Goal: Information Seeking & Learning: Learn about a topic

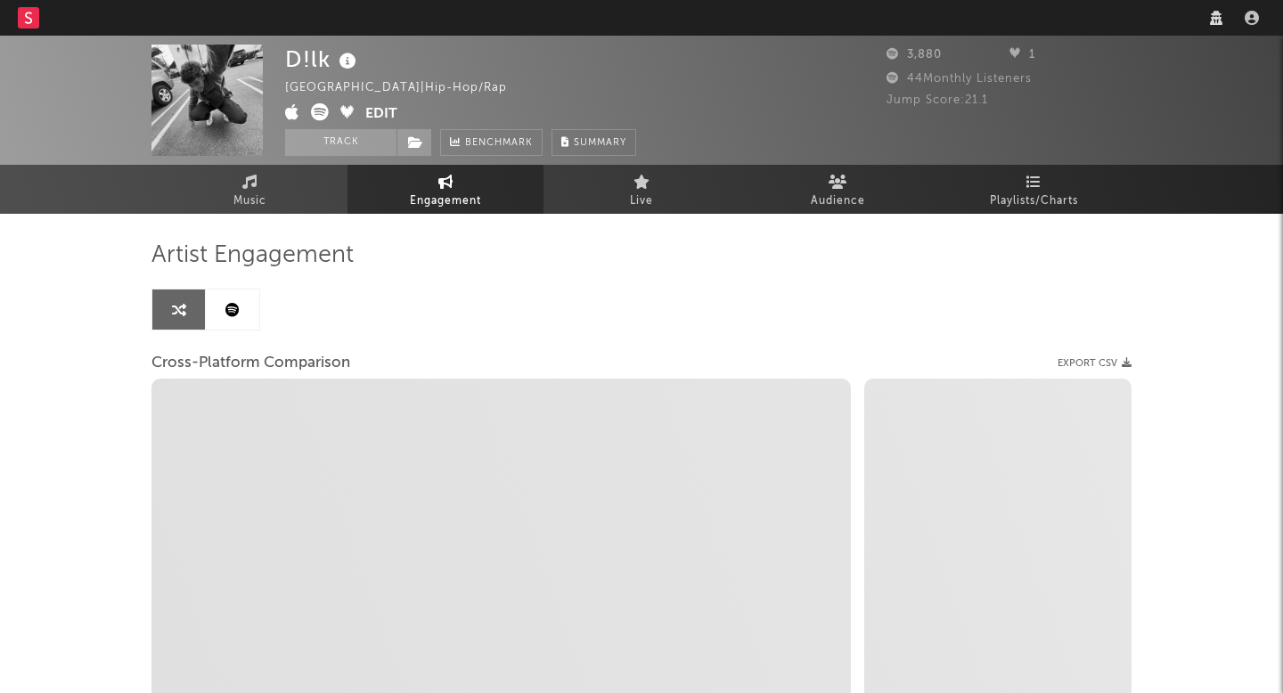
select select "1w"
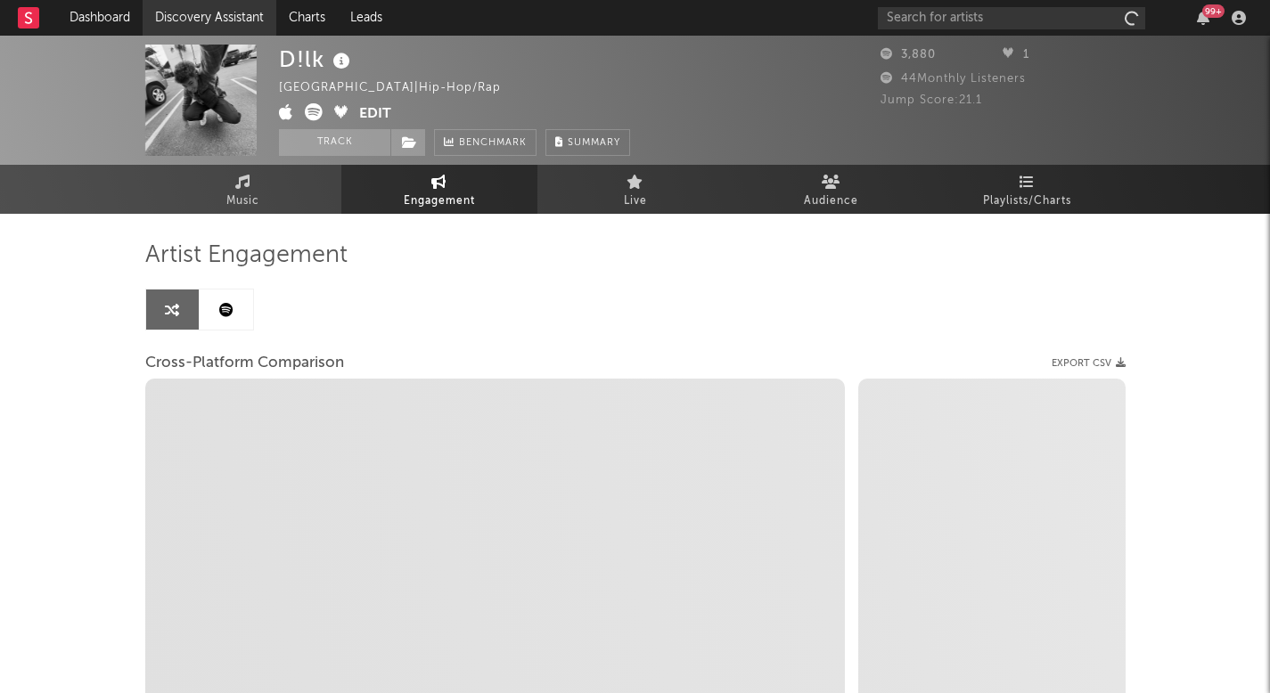
select select "1m"
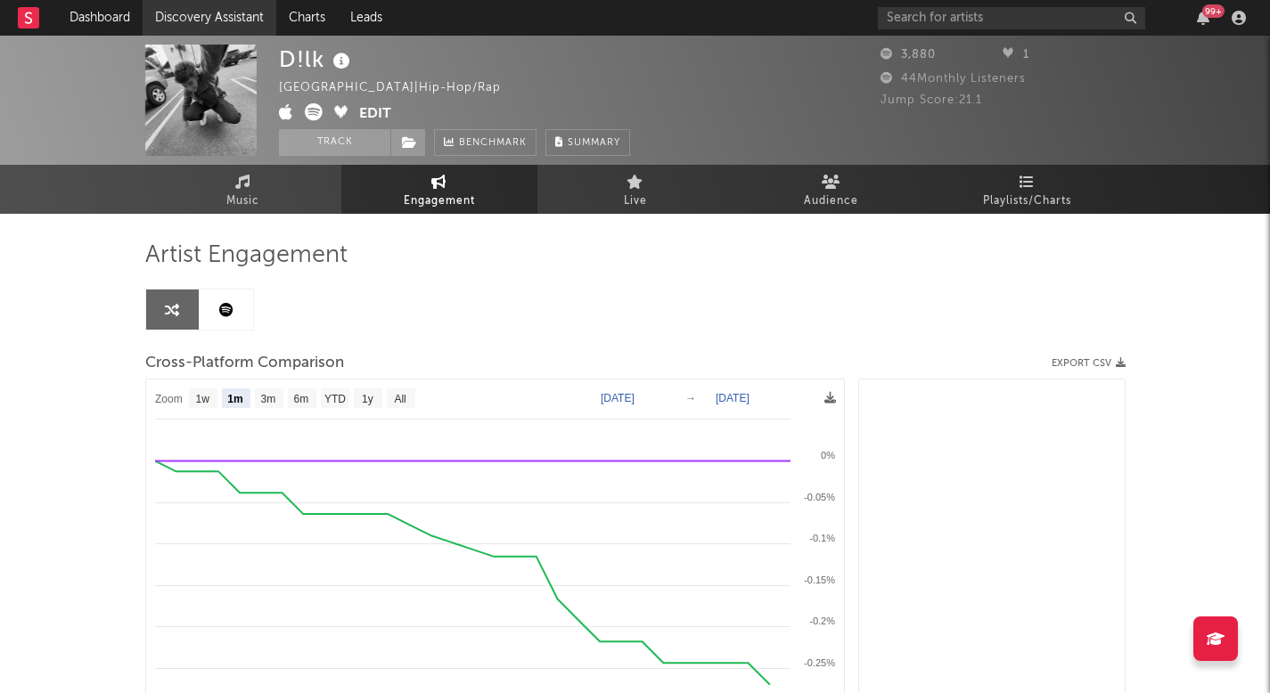
click at [242, 11] on link "Discovery Assistant" at bounding box center [210, 18] width 134 height 36
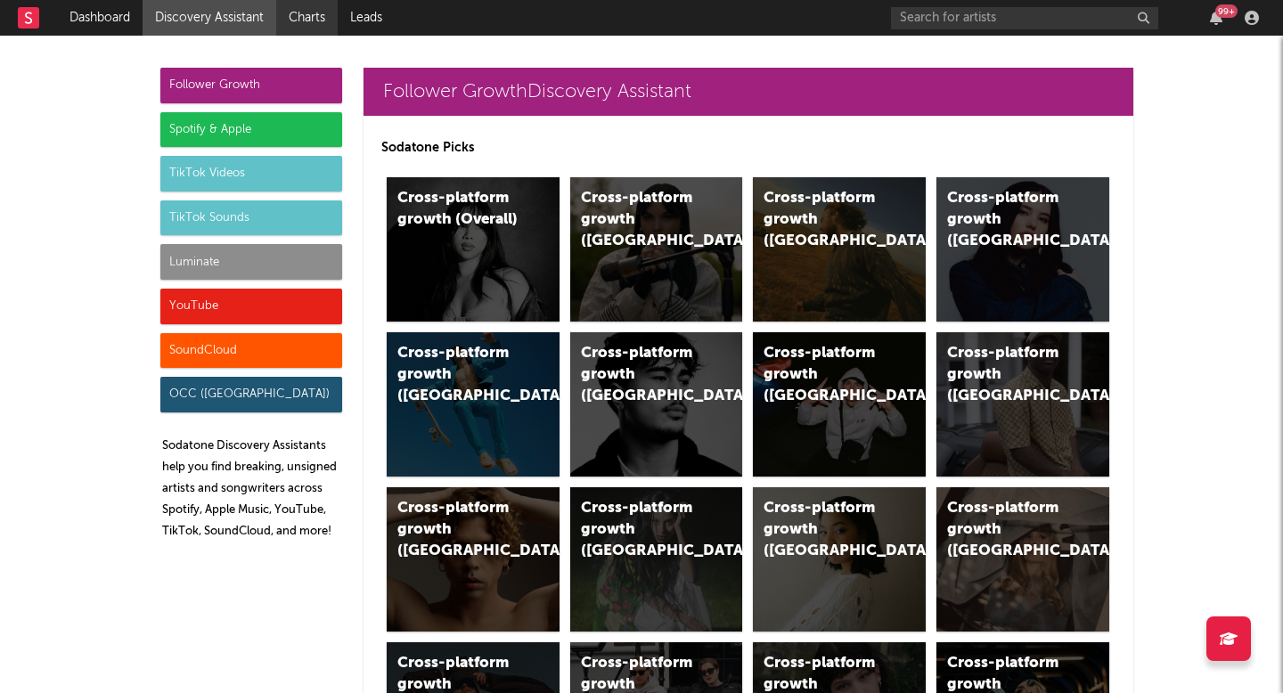
click at [309, 4] on link "Charts" at bounding box center [306, 18] width 61 height 36
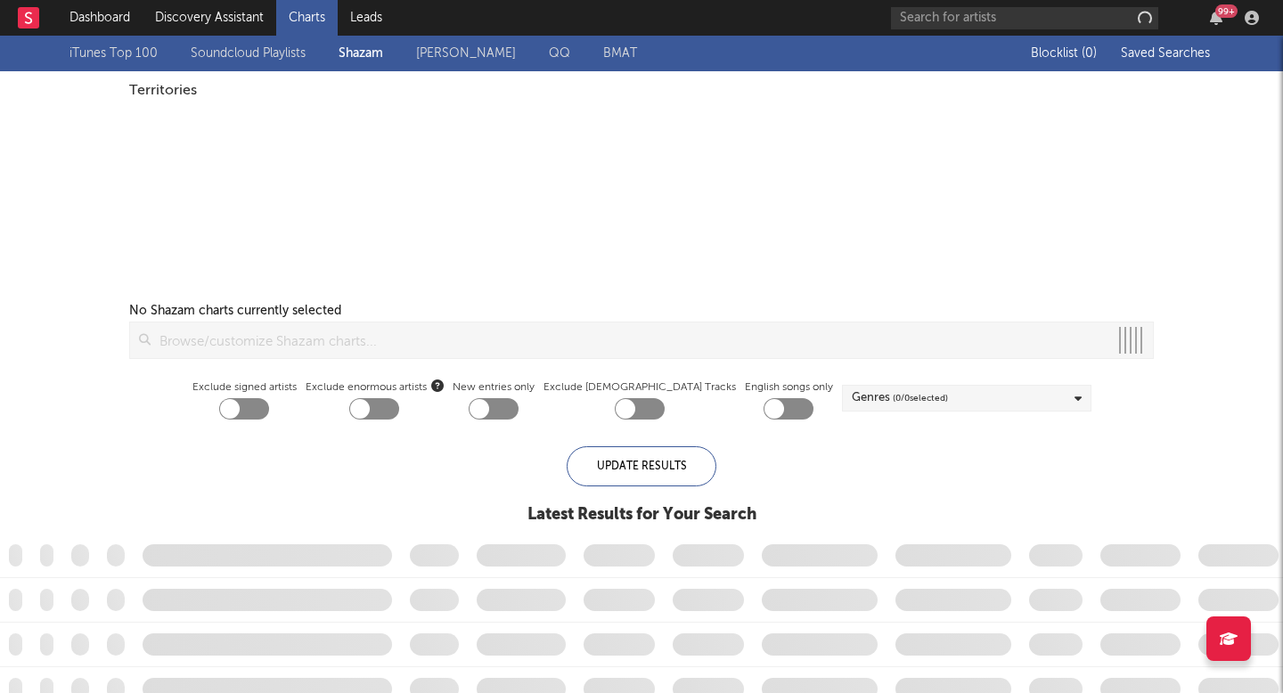
checkbox input "true"
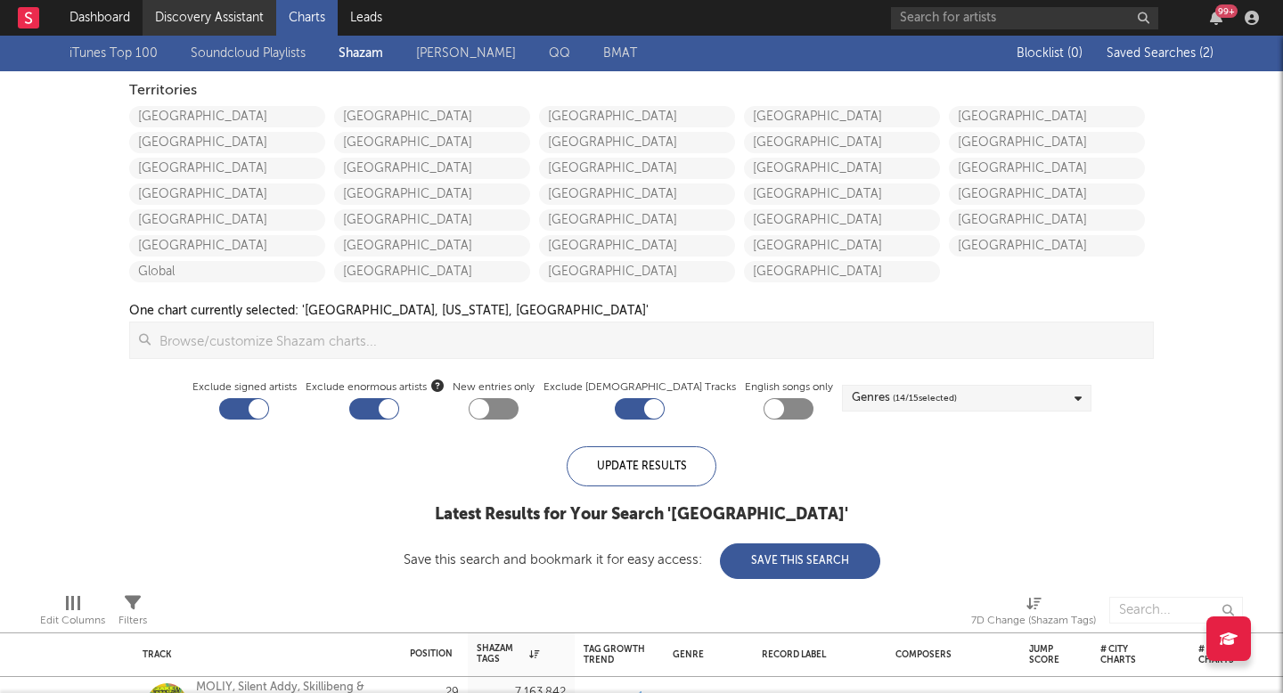
click at [239, 6] on link "Discovery Assistant" at bounding box center [210, 18] width 134 height 36
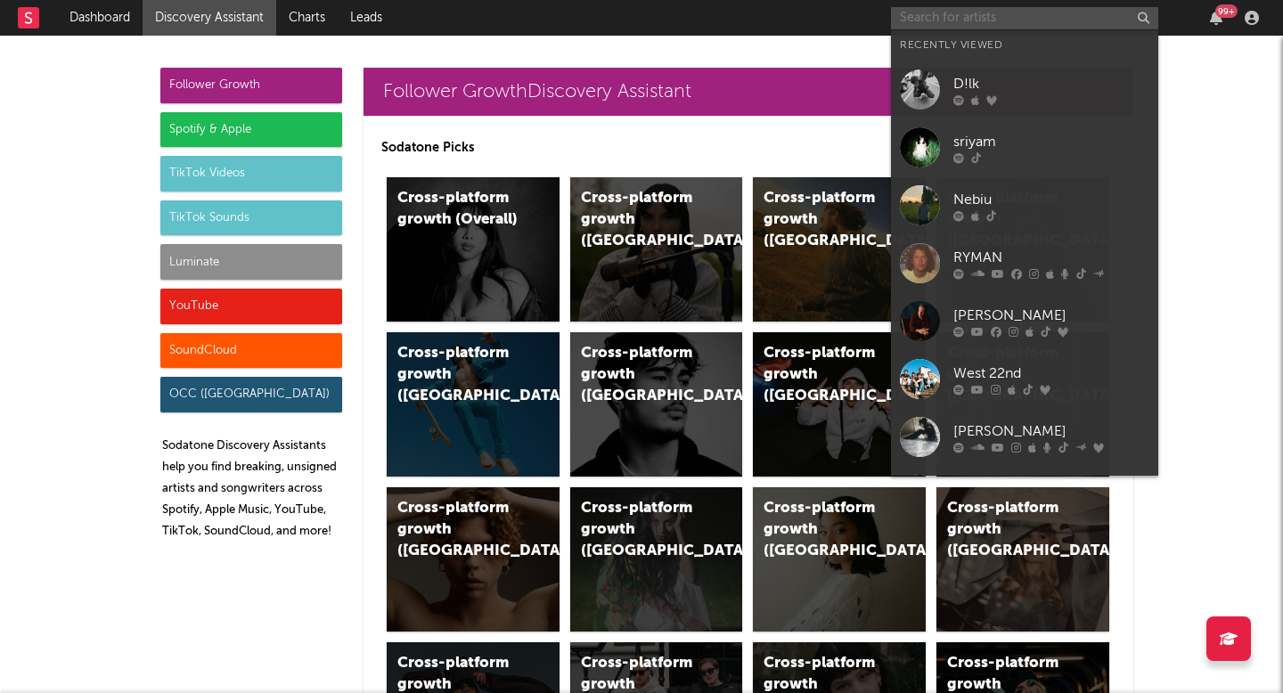
click at [963, 20] on input "text" at bounding box center [1024, 18] width 267 height 22
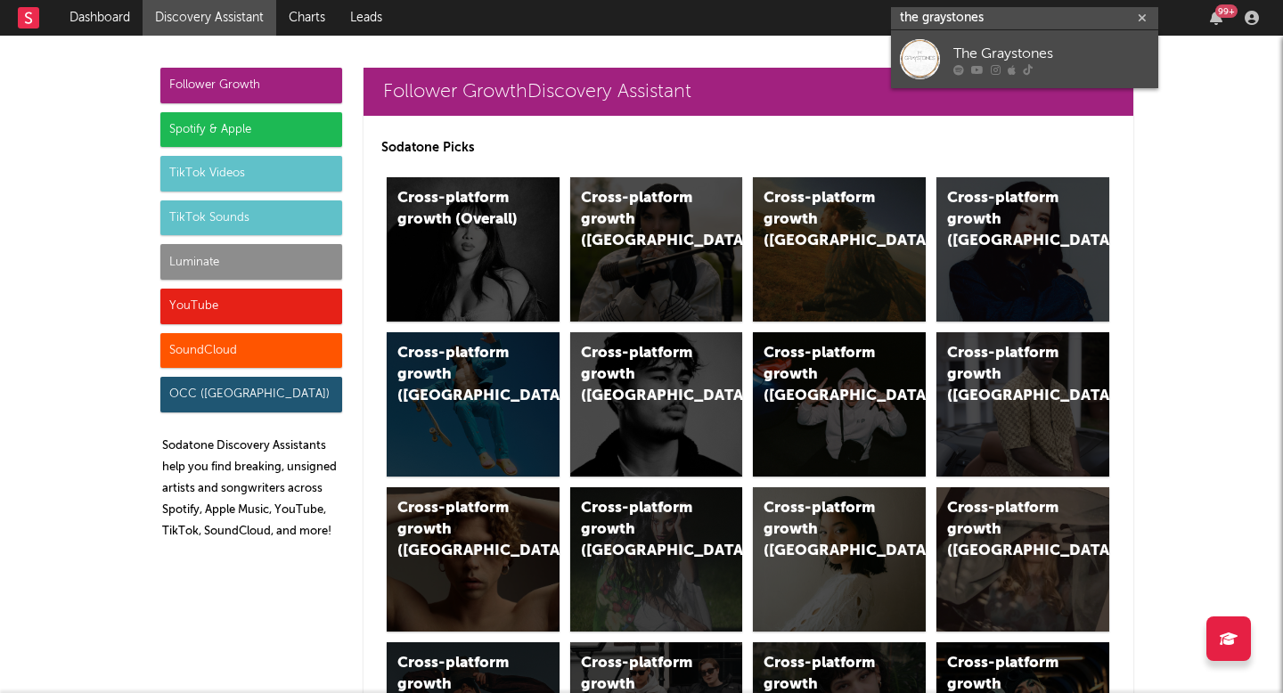
type input "the graystones"
click at [997, 62] on div "The Graystones" at bounding box center [1051, 53] width 196 height 21
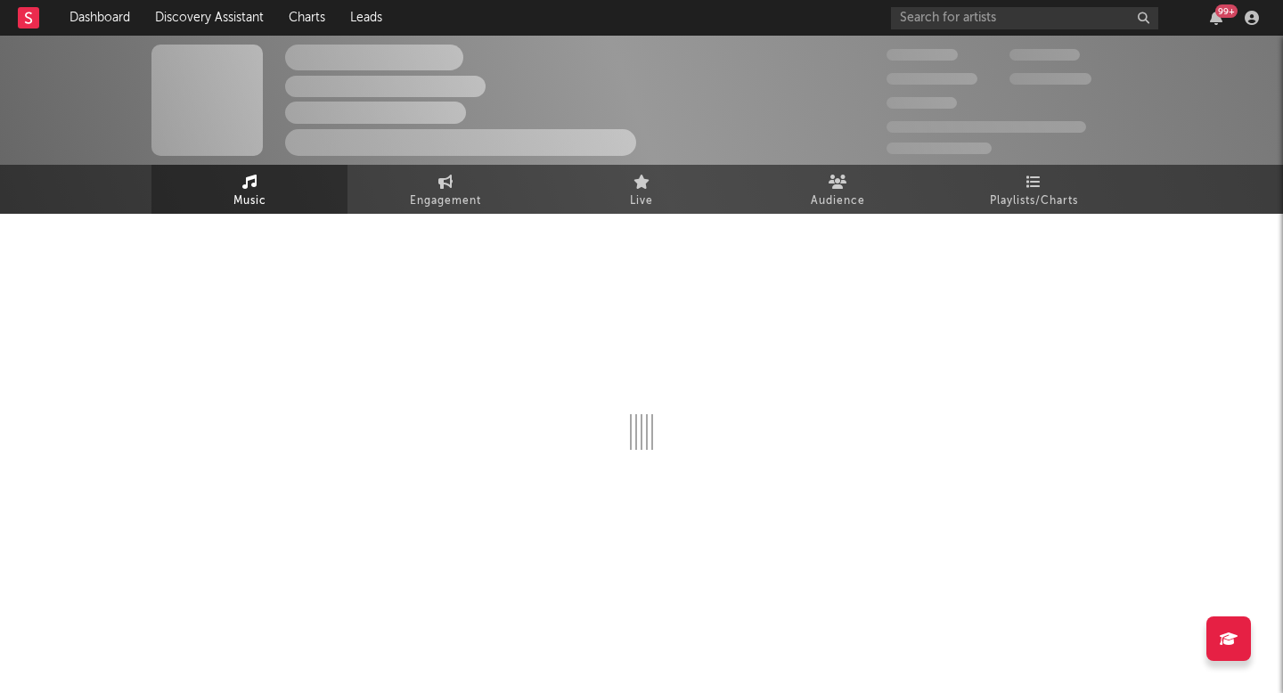
select select "1w"
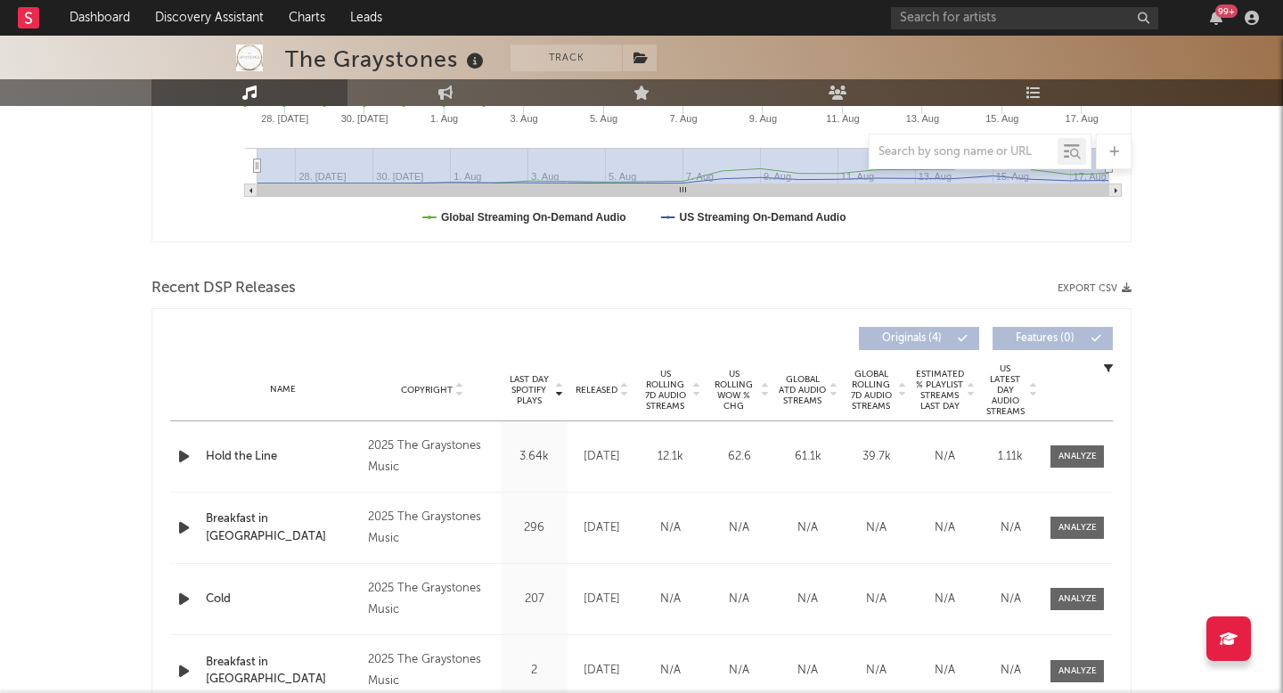
scroll to position [490, 0]
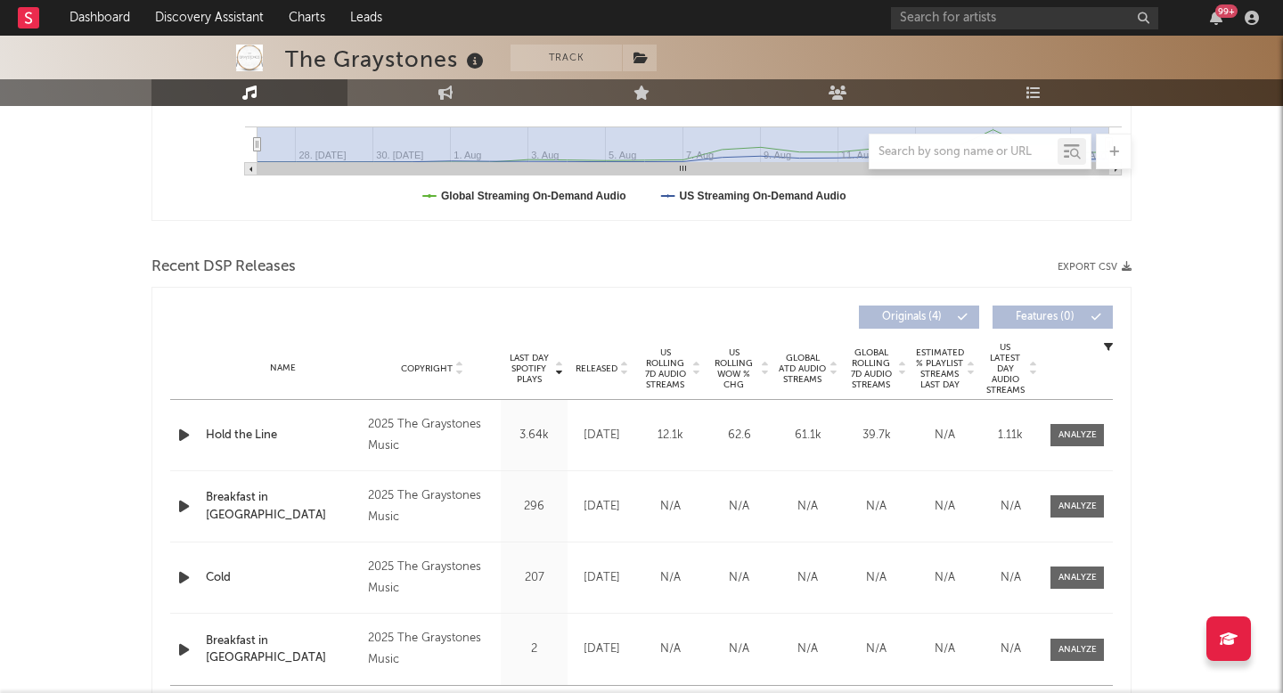
click at [616, 369] on span "Released" at bounding box center [597, 369] width 42 height 11
click at [531, 364] on span "Last Day Spotify Plays" at bounding box center [528, 369] width 47 height 32
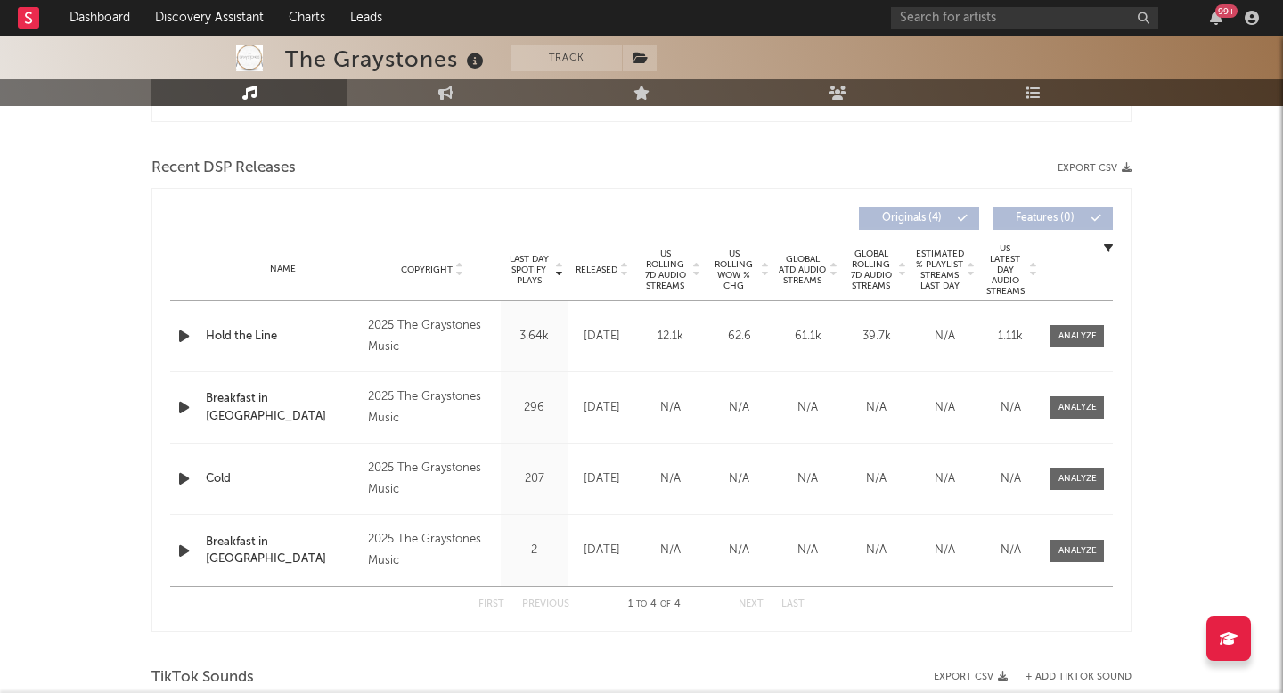
scroll to position [0, 0]
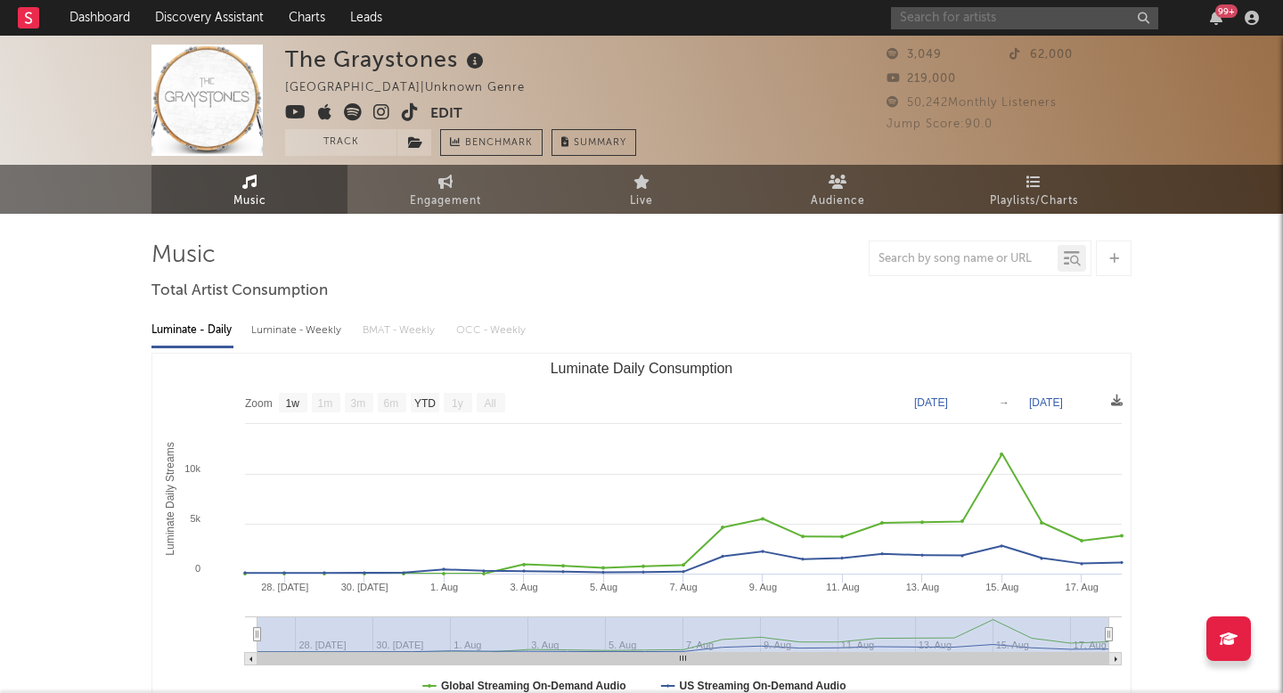
click at [937, 12] on input "text" at bounding box center [1024, 18] width 267 height 22
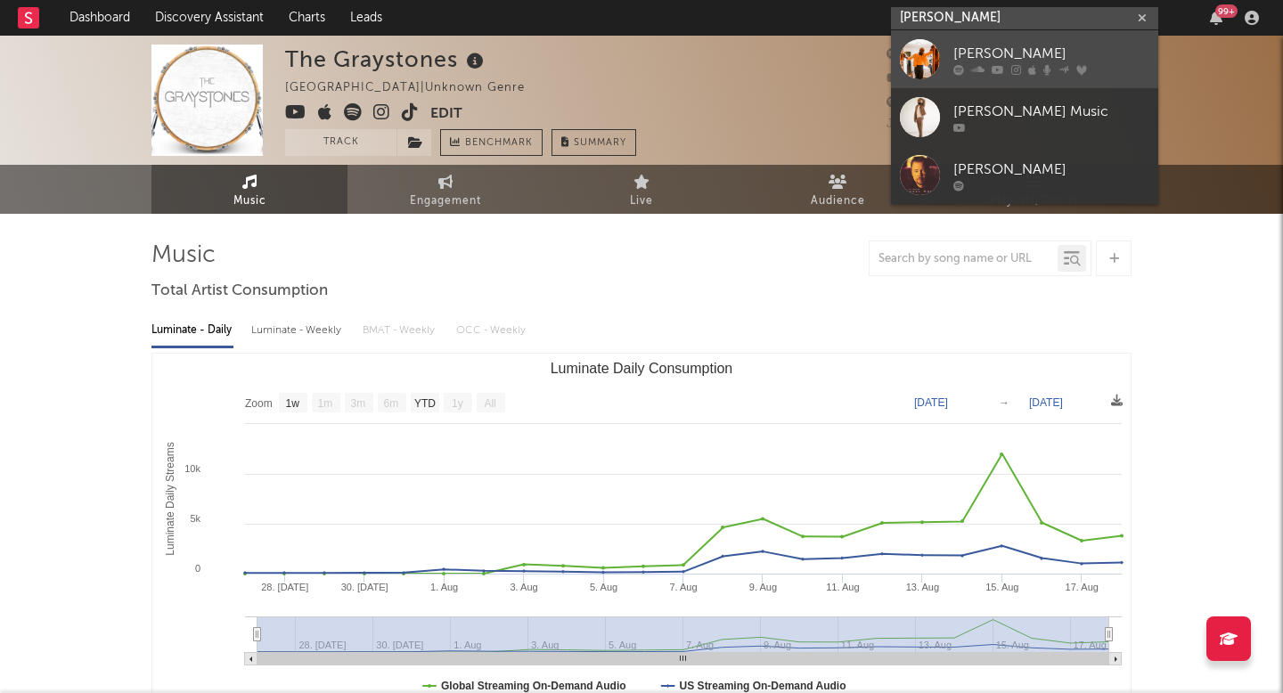
type input "[PERSON_NAME]"
click at [953, 65] on icon at bounding box center [958, 69] width 11 height 11
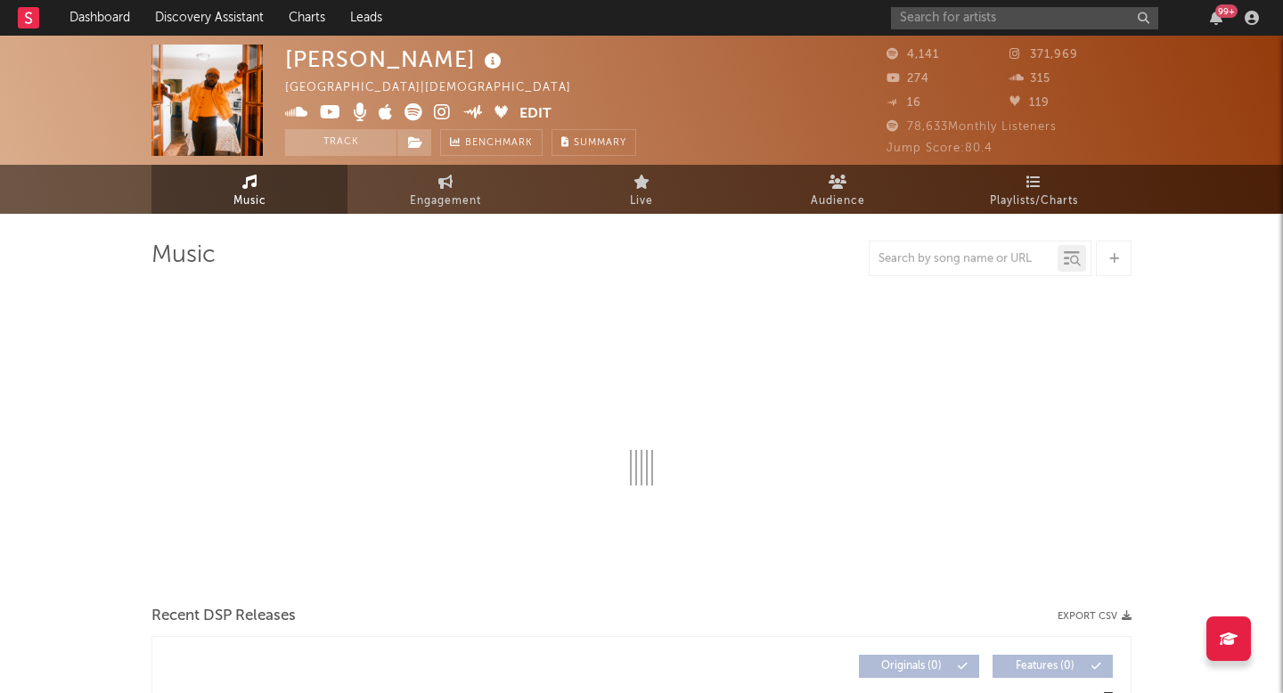
select select "1w"
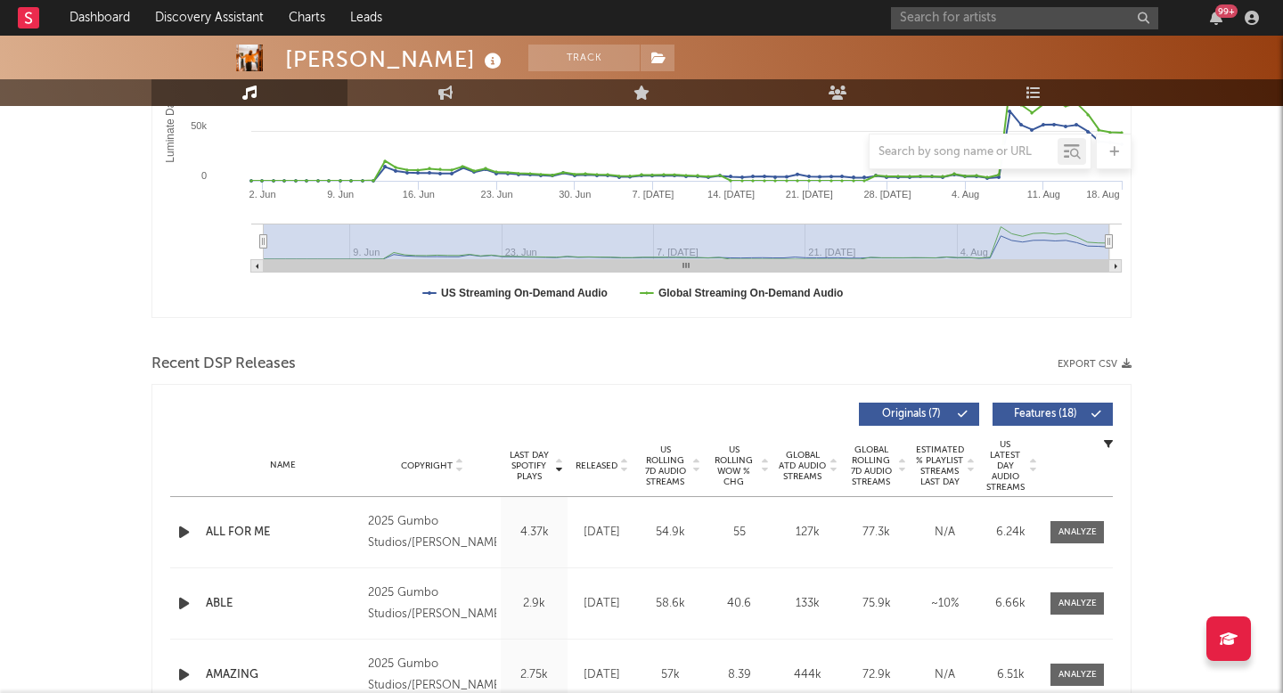
scroll to position [413, 0]
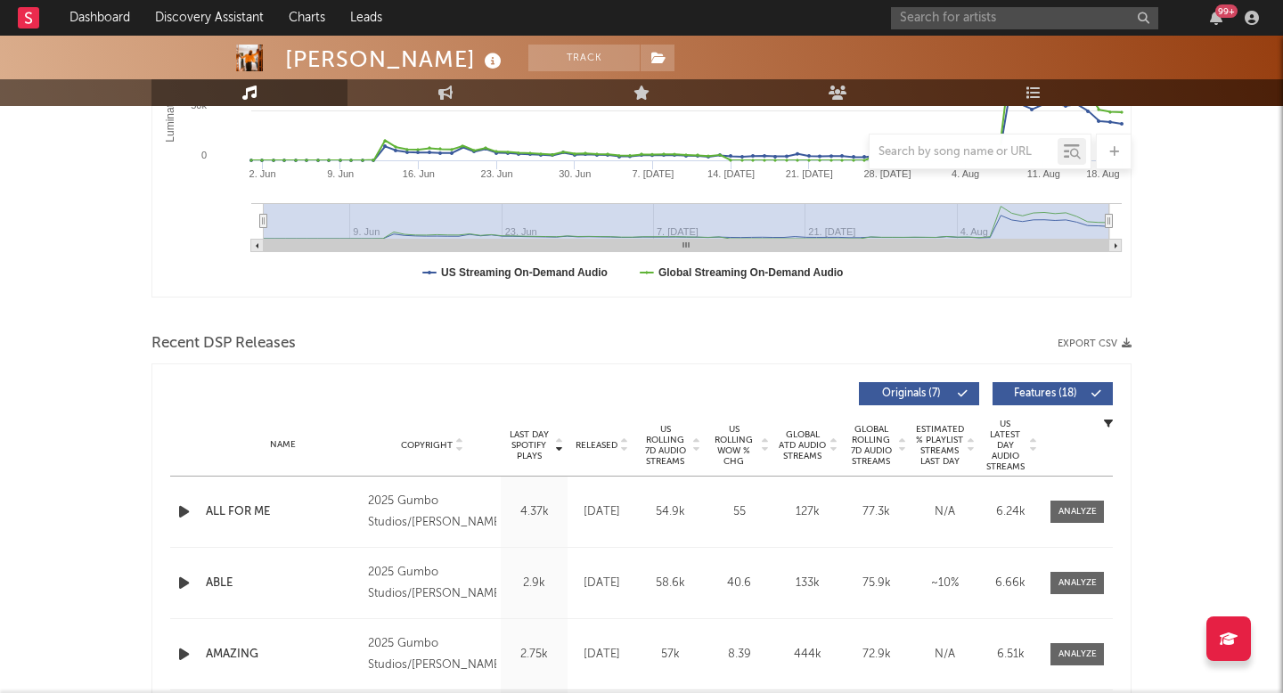
click at [658, 436] on span "US Rolling 7D Audio Streams" at bounding box center [665, 445] width 49 height 43
click at [1077, 509] on div at bounding box center [1078, 511] width 38 height 13
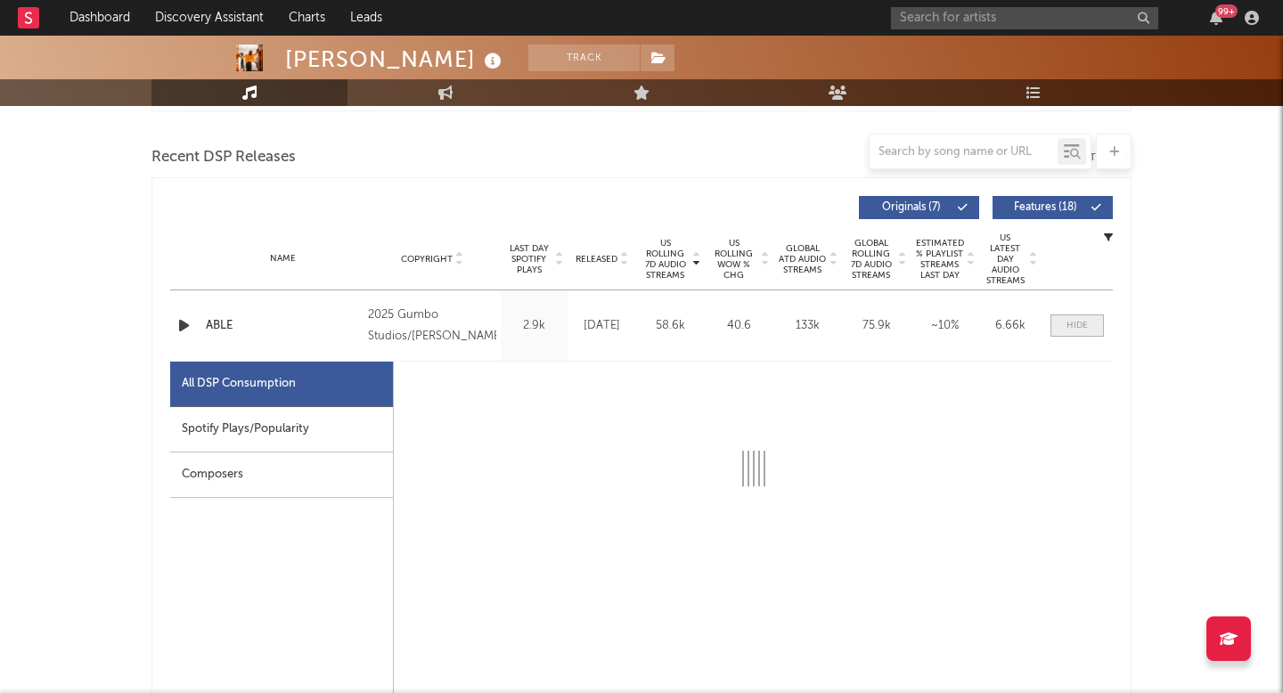
scroll to position [660, 0]
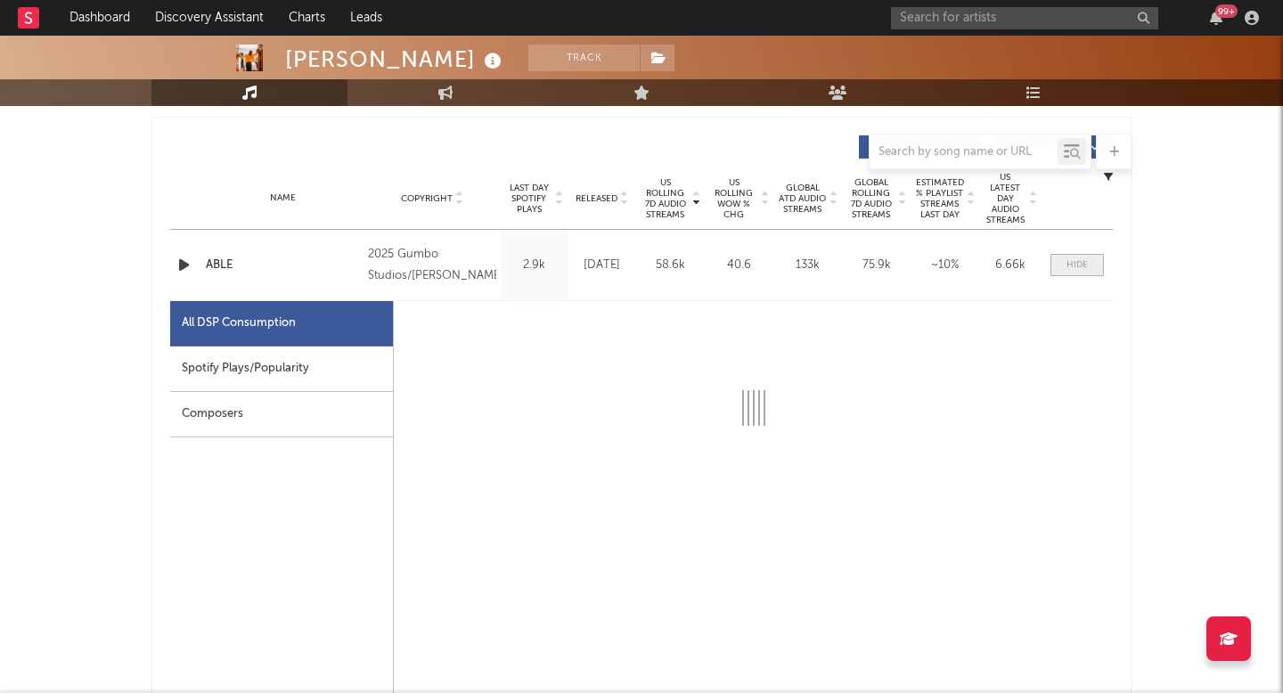
select select "1w"
